Goal: Task Accomplishment & Management: Manage account settings

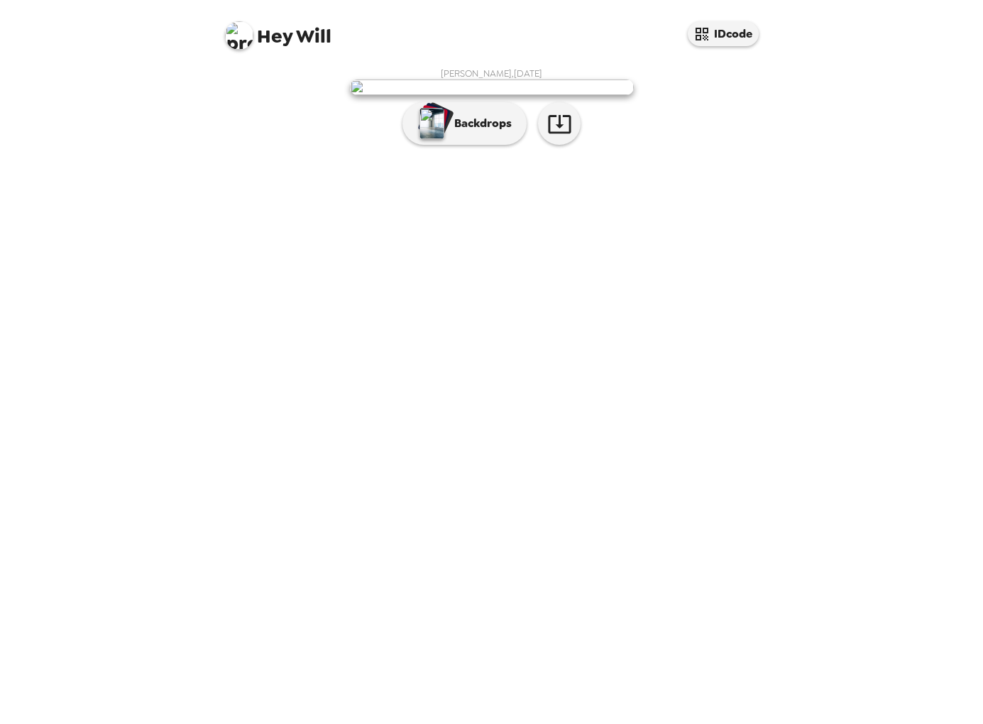
click at [564, 95] on img at bounding box center [492, 87] width 284 height 16
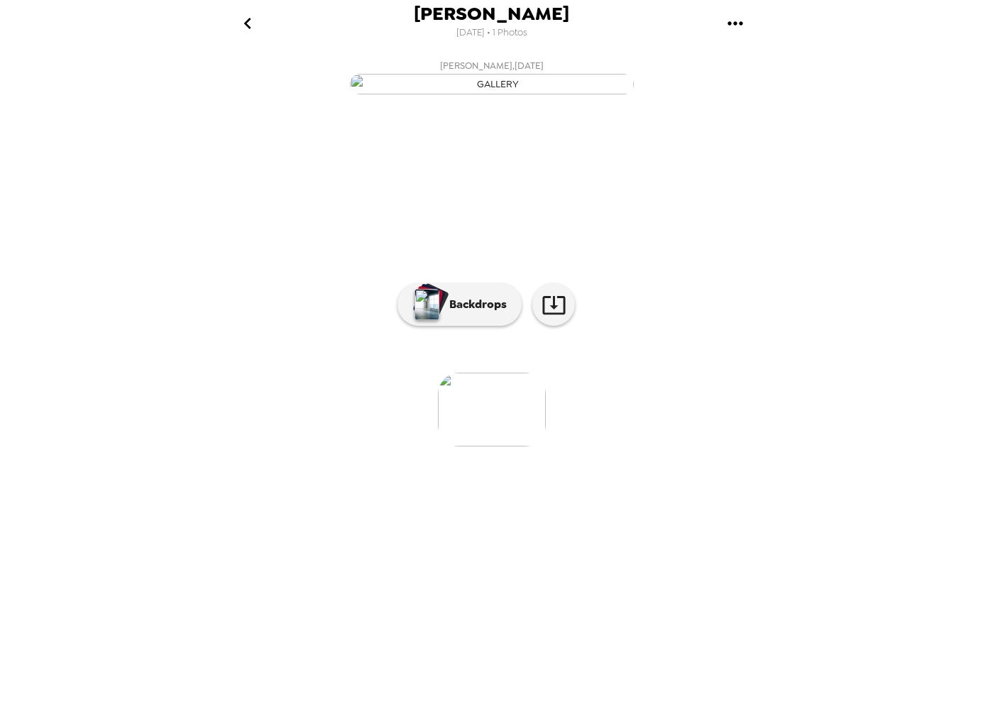
click at [505, 446] on img at bounding box center [492, 410] width 108 height 74
click at [485, 326] on button "Backdrops" at bounding box center [459, 304] width 124 height 43
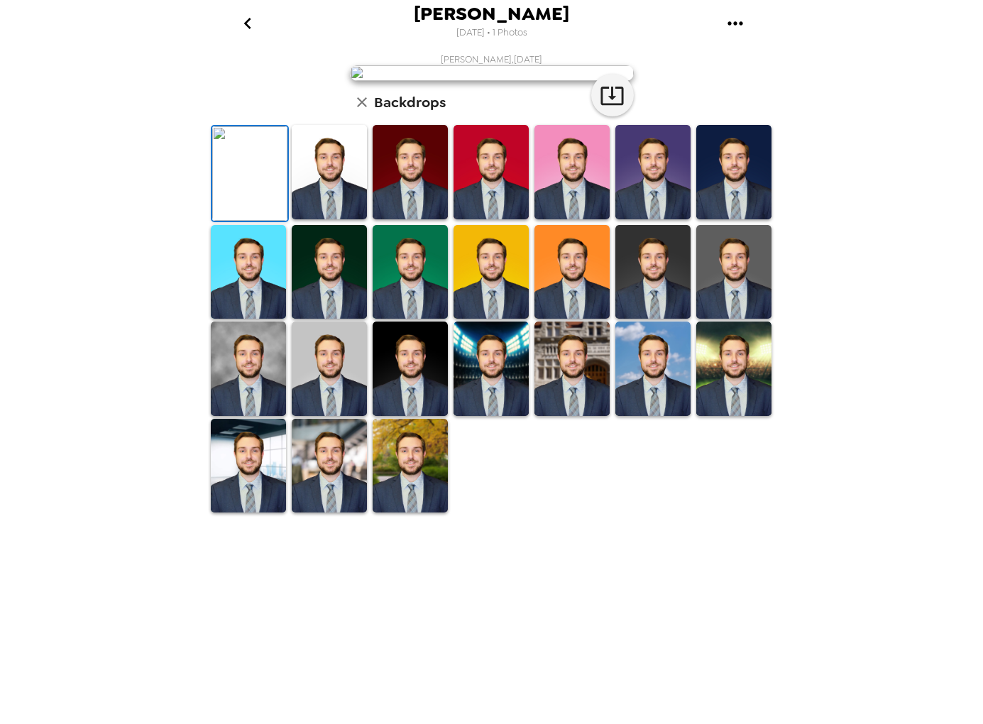
click at [412, 219] on img at bounding box center [410, 172] width 75 height 94
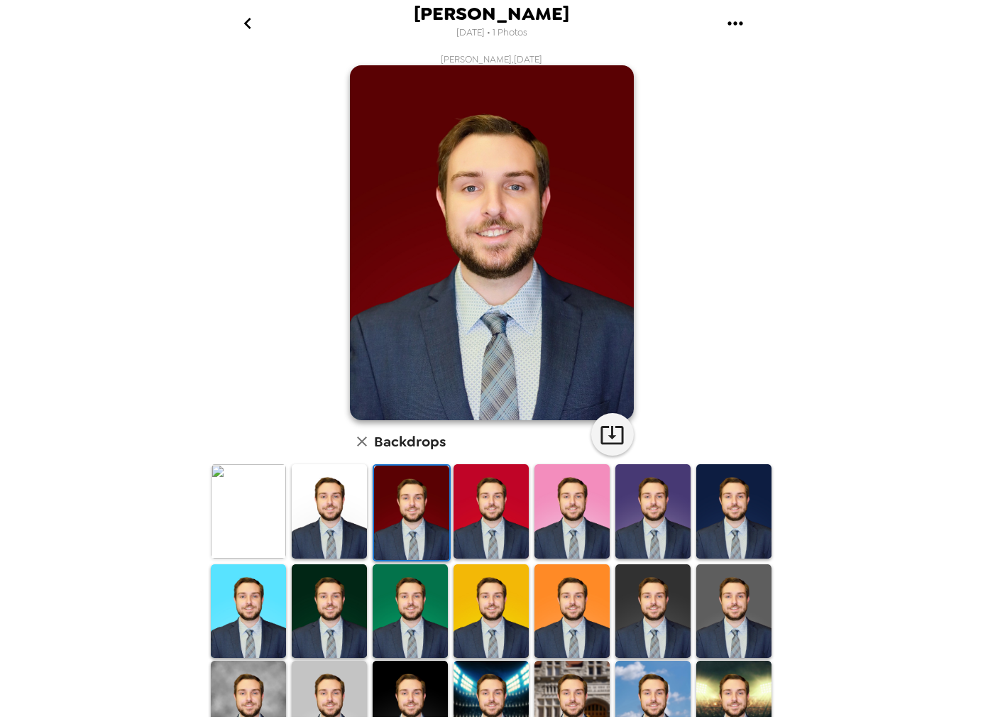
click at [737, 503] on img at bounding box center [733, 511] width 75 height 94
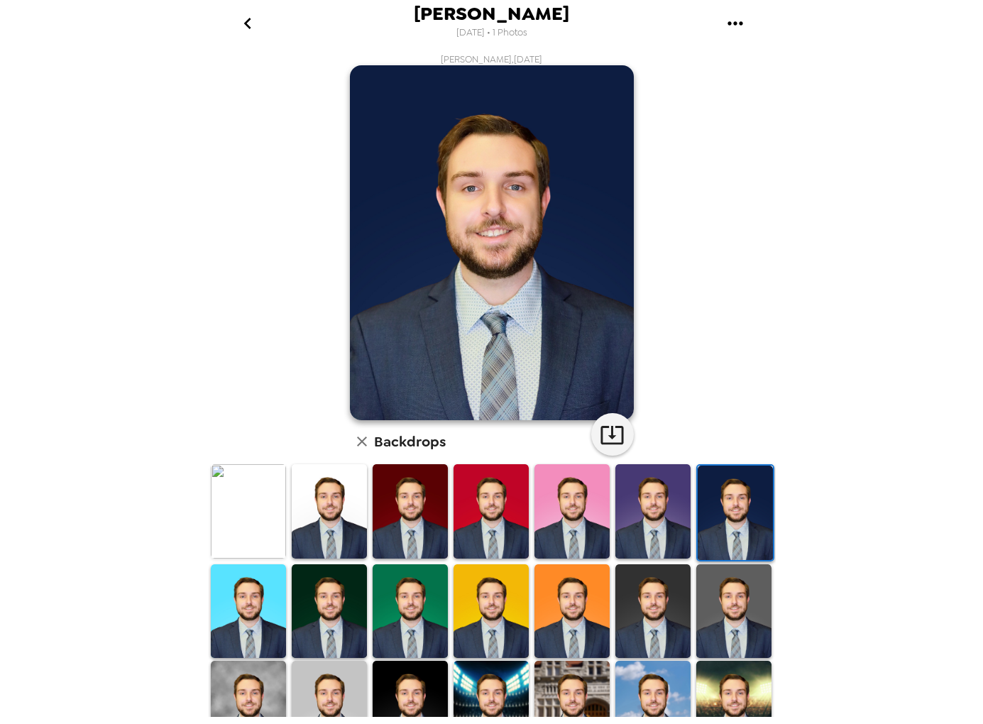
click at [356, 520] on img at bounding box center [329, 511] width 75 height 94
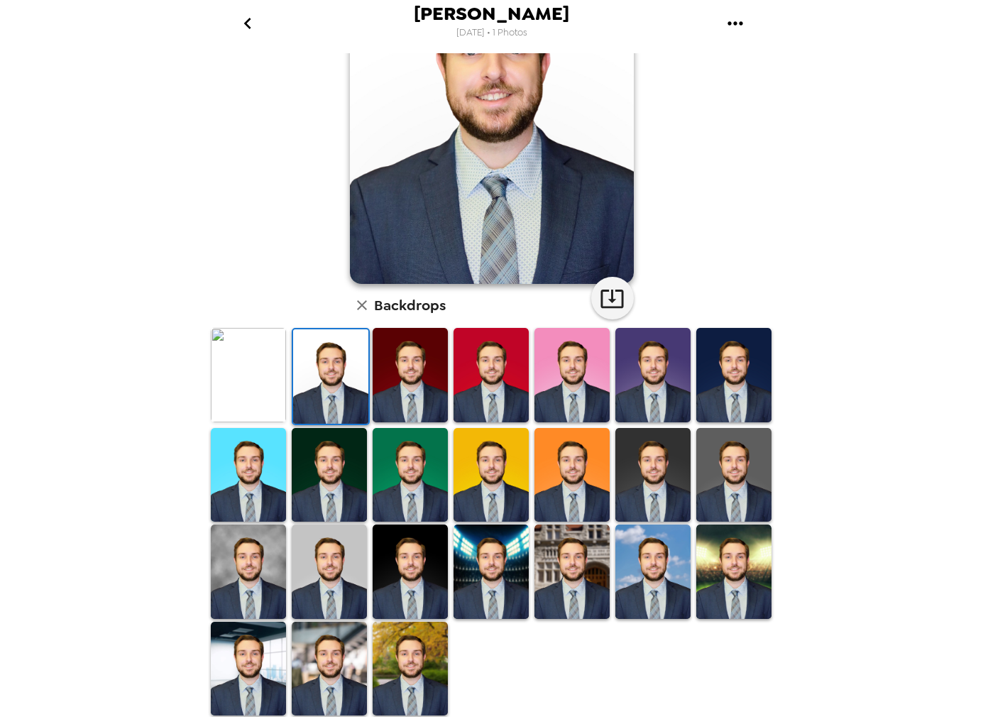
scroll to position [138, 0]
click at [620, 559] on img at bounding box center [652, 572] width 75 height 94
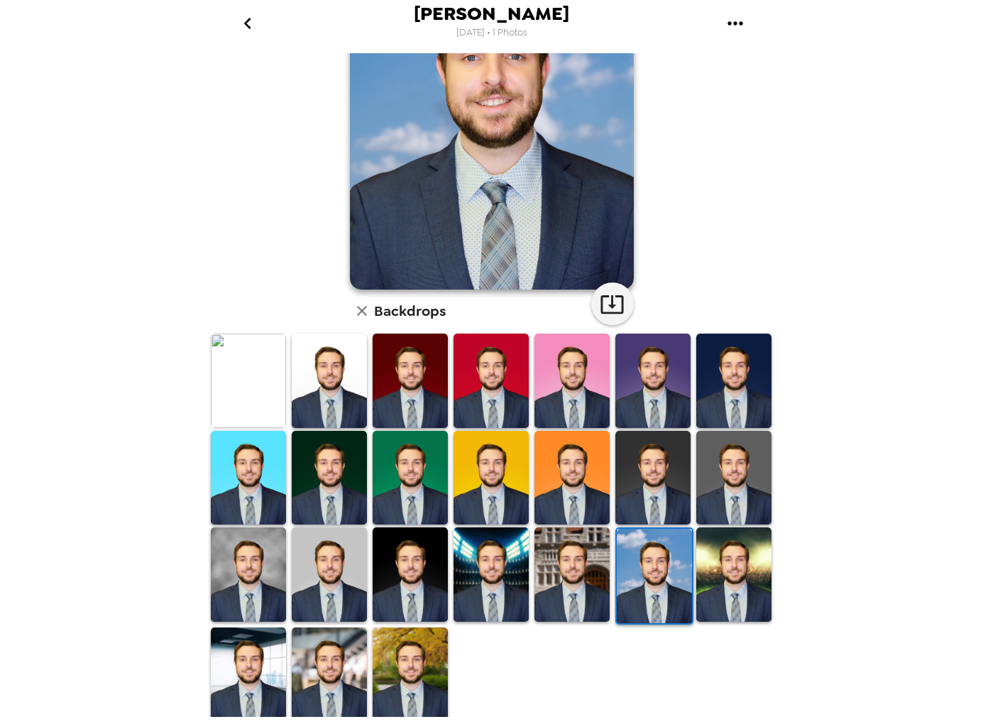
scroll to position [134, 0]
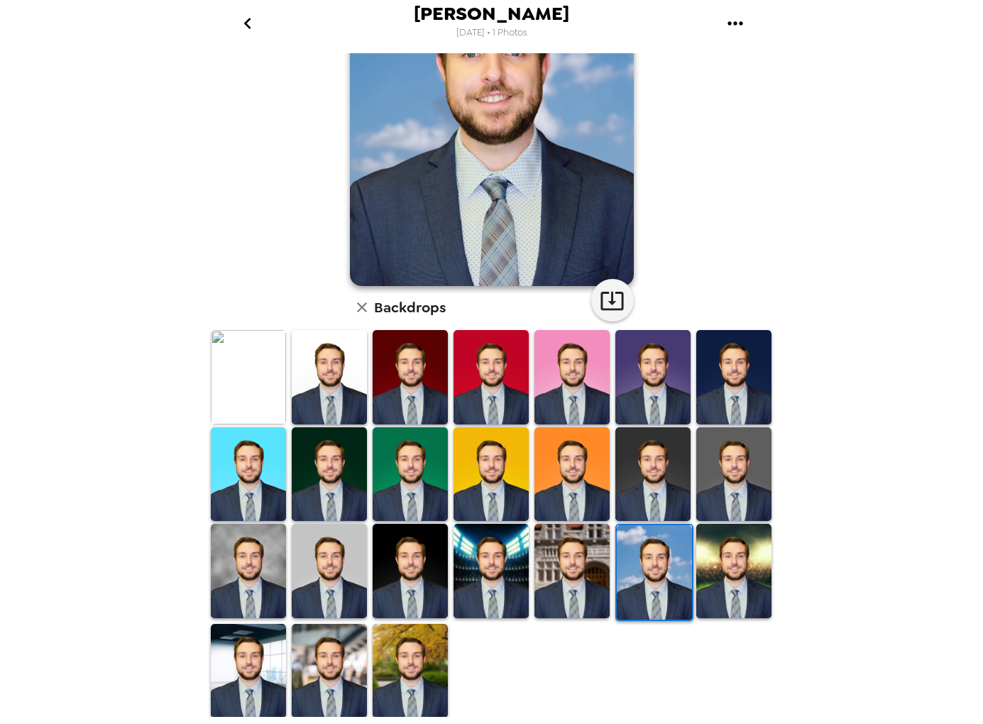
click at [720, 563] on img at bounding box center [733, 571] width 75 height 94
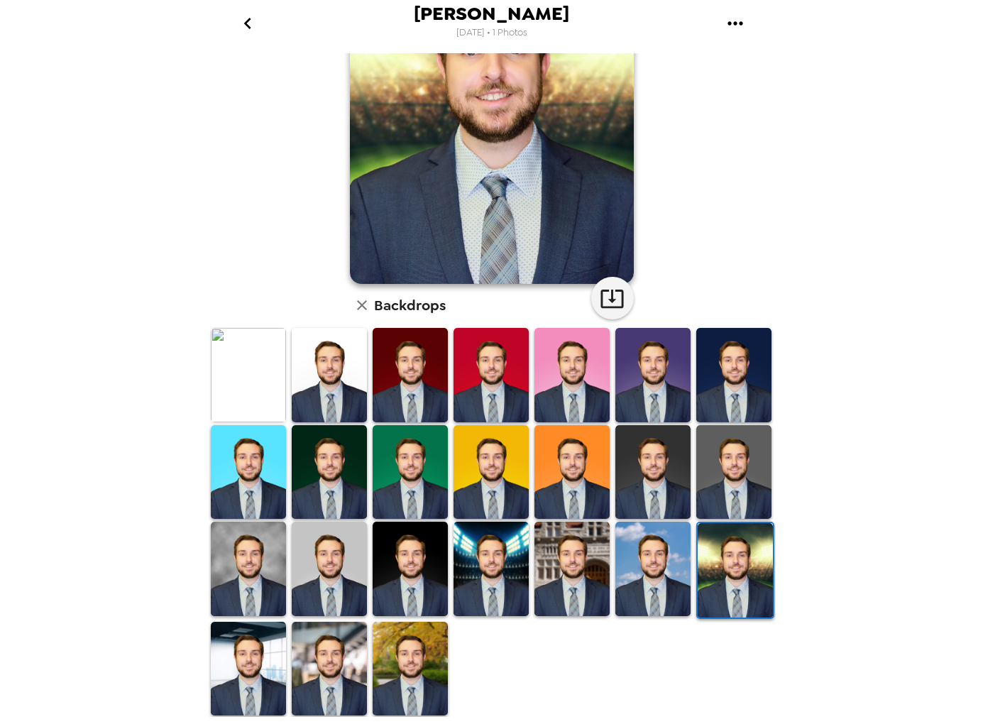
click at [439, 666] on img at bounding box center [410, 669] width 75 height 94
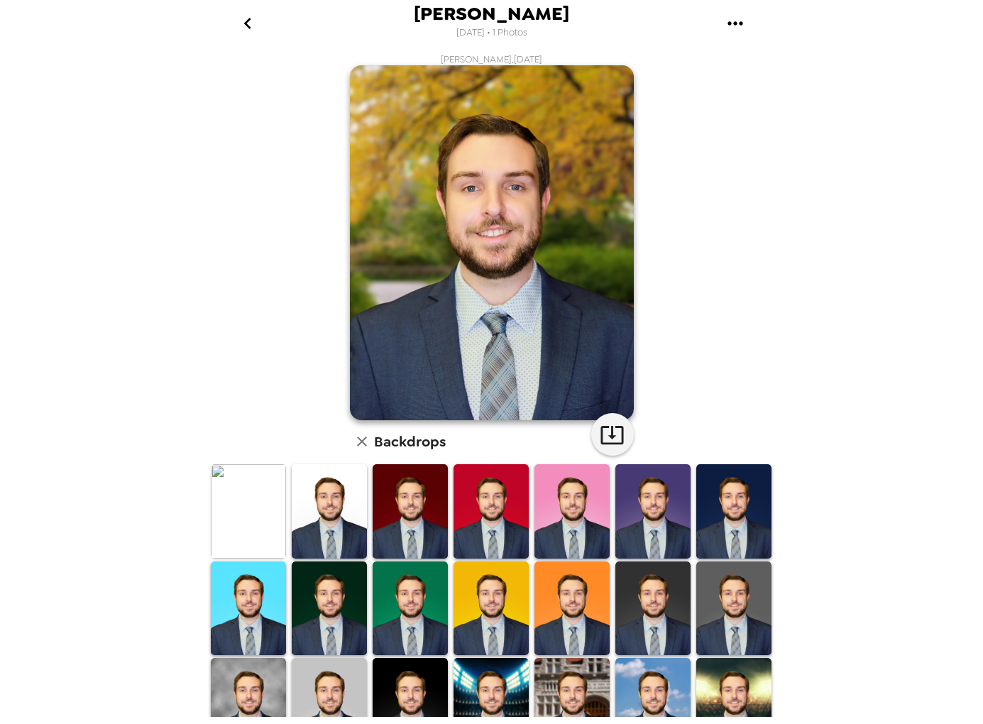
scroll to position [0, 0]
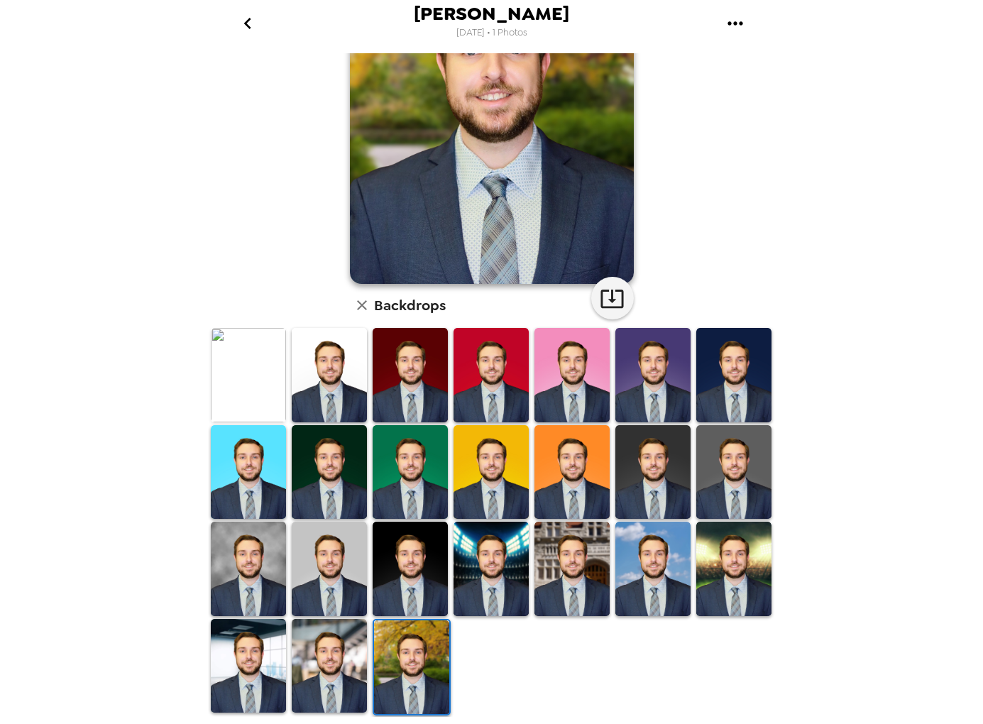
click at [347, 661] on img at bounding box center [329, 666] width 75 height 94
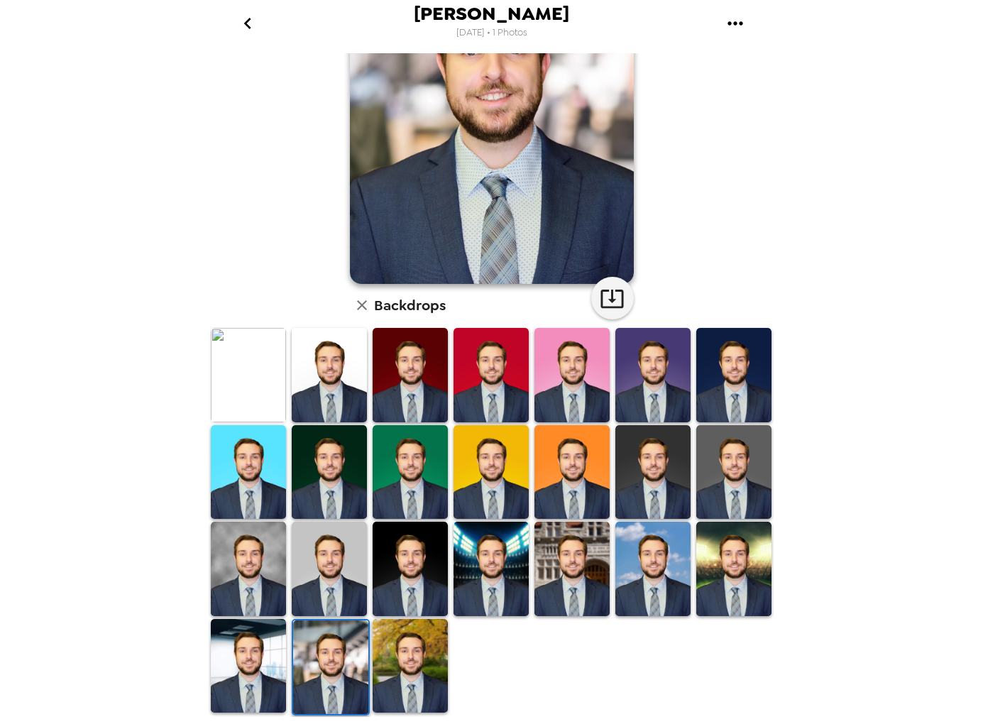
scroll to position [138, 0]
click at [262, 573] on img at bounding box center [248, 569] width 75 height 94
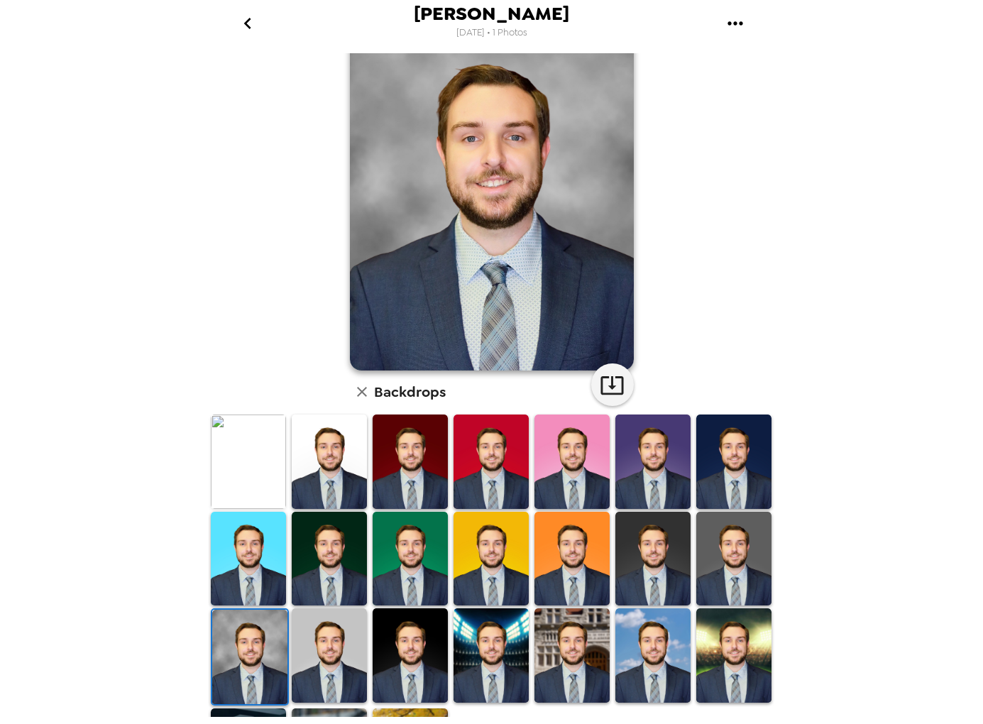
scroll to position [50, 0]
click at [339, 624] on img at bounding box center [329, 655] width 75 height 94
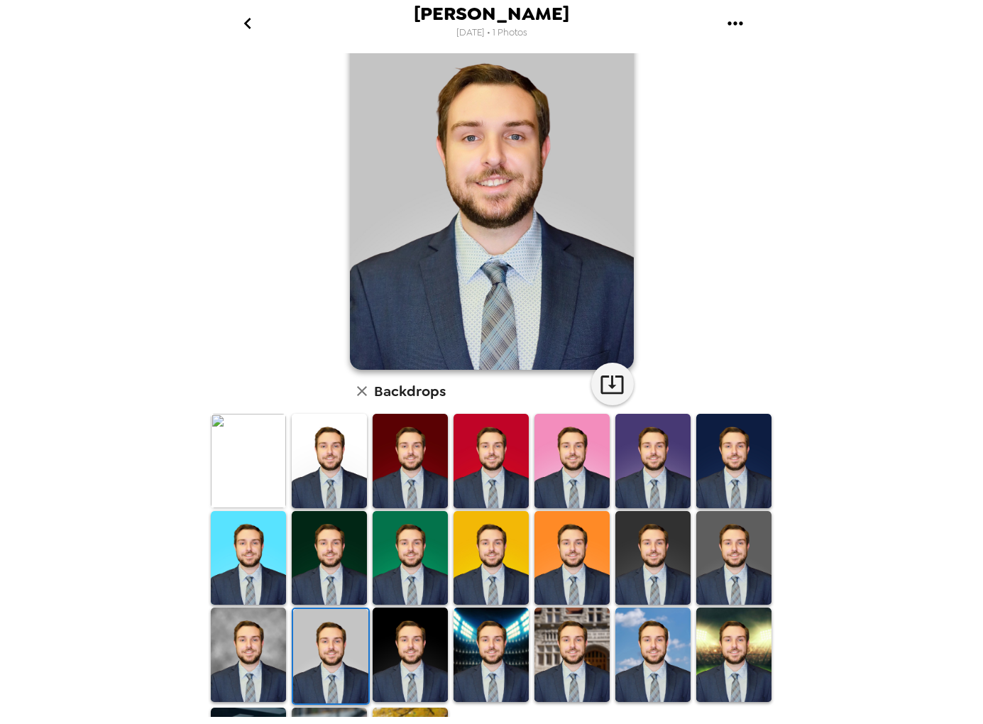
click at [352, 563] on img at bounding box center [329, 558] width 75 height 94
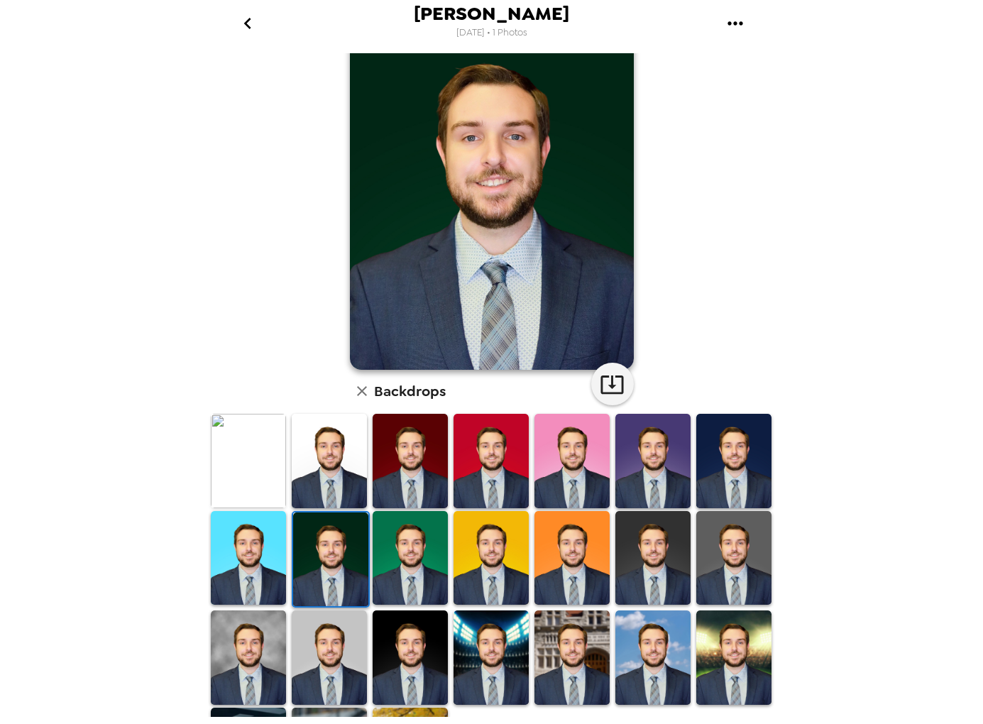
click at [350, 462] on img at bounding box center [329, 461] width 75 height 94
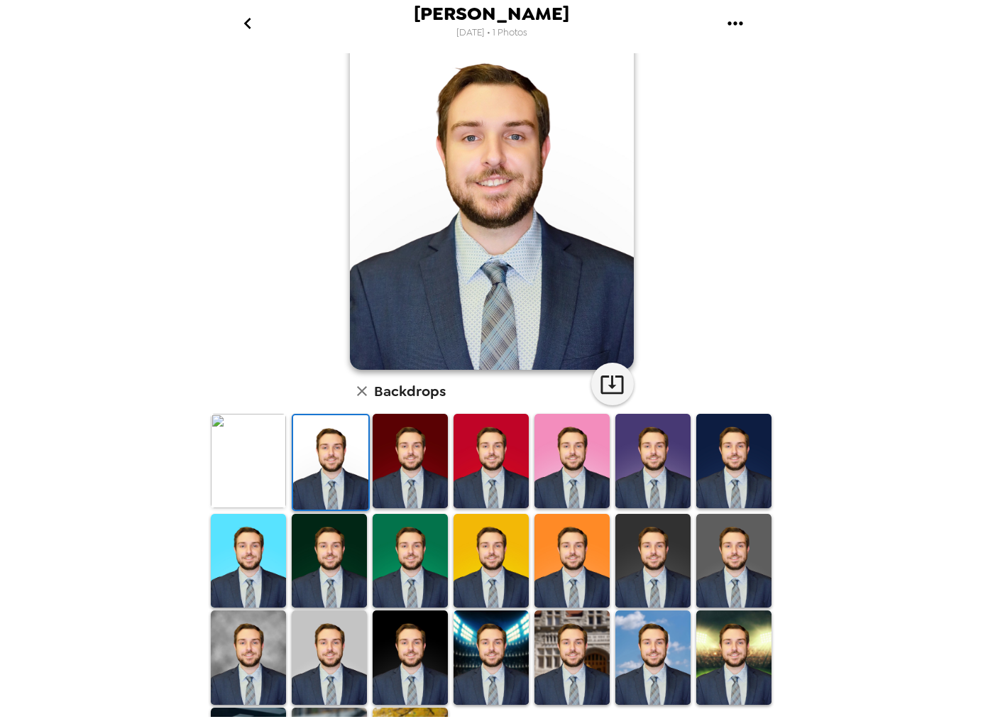
click at [419, 476] on img at bounding box center [410, 461] width 75 height 94
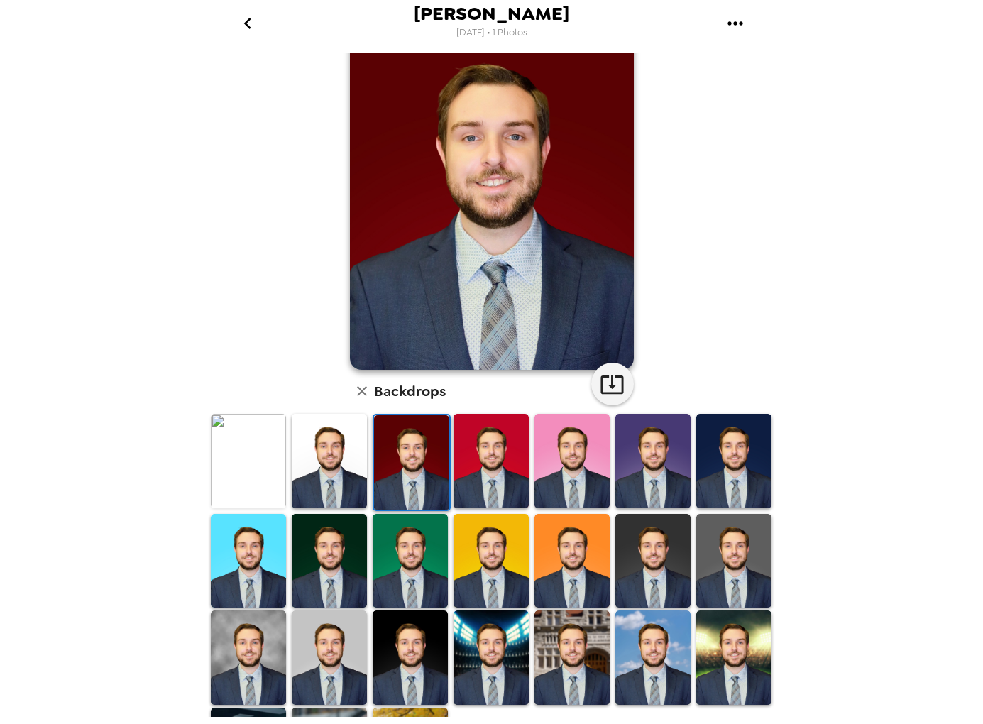
click at [350, 569] on img at bounding box center [329, 561] width 75 height 94
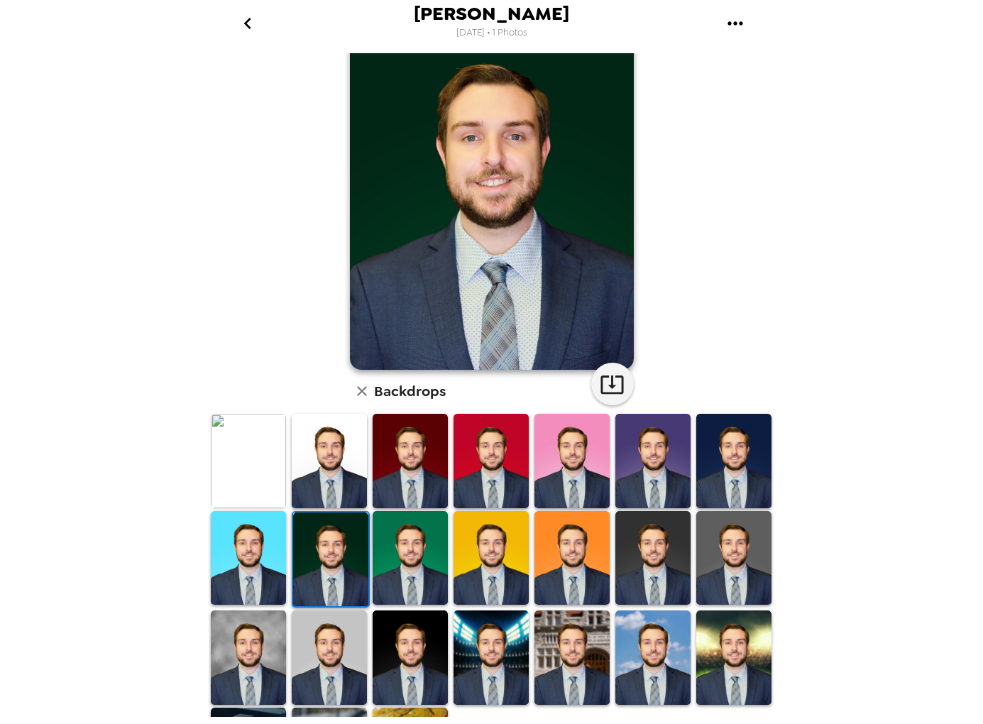
click at [348, 652] on img at bounding box center [329, 657] width 75 height 94
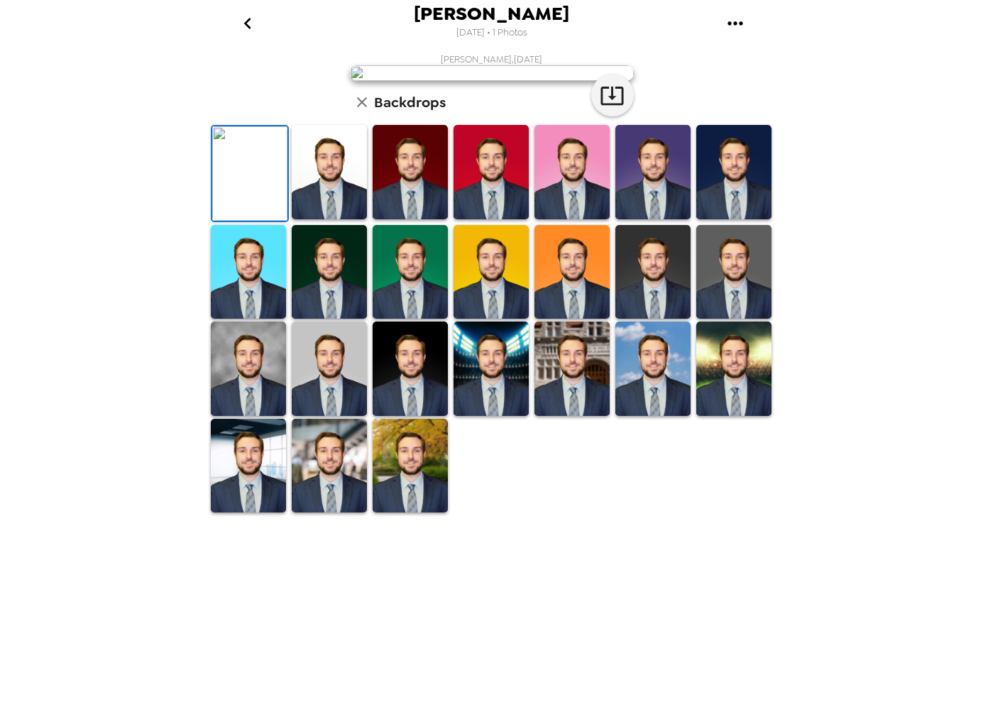
click at [713, 286] on div "[PERSON_NAME] , [DATE] Backdrops" at bounding box center [492, 283] width 568 height 461
click at [246, 21] on icon "go back" at bounding box center [247, 23] width 23 height 23
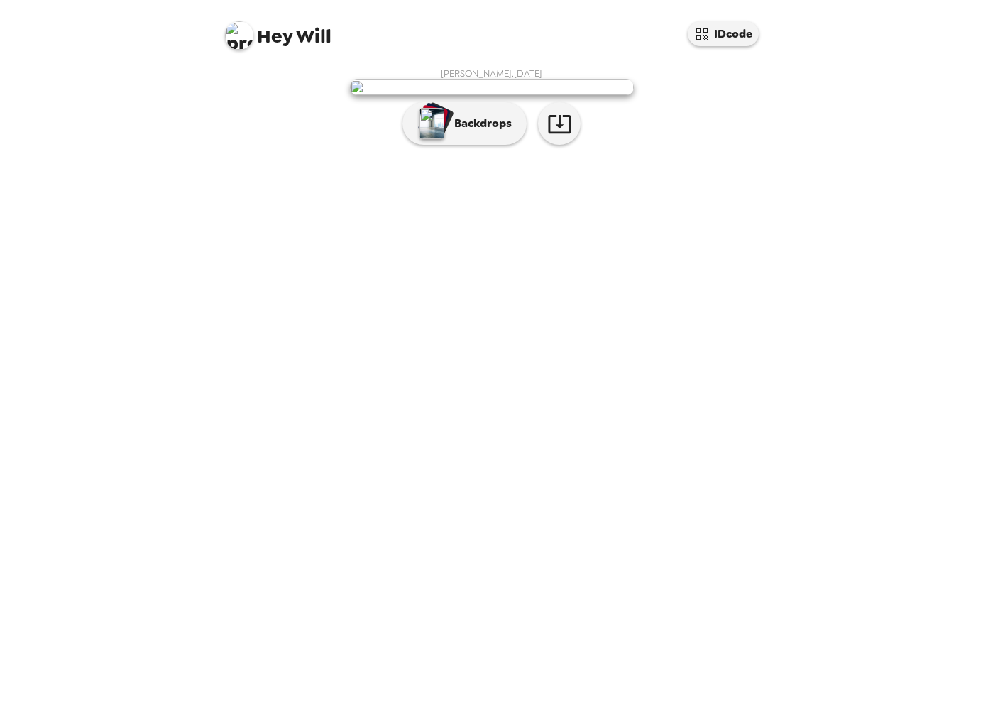
click at [231, 45] on img at bounding box center [239, 35] width 28 height 28
click at [388, 40] on div at bounding box center [491, 362] width 983 height 724
